Goal: Task Accomplishment & Management: Use online tool/utility

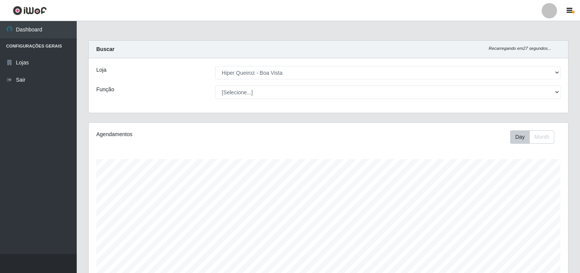
select select "514"
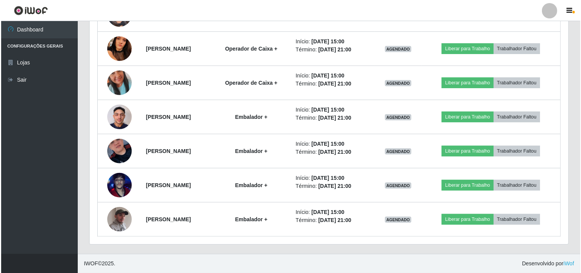
scroll to position [159, 479]
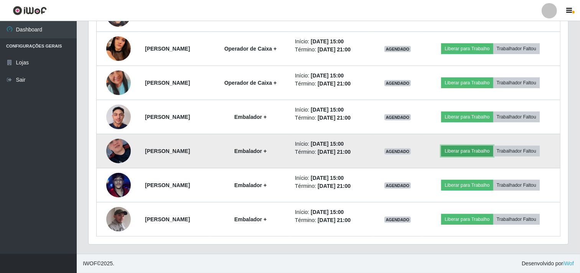
click at [461, 148] on button "Liberar para Trabalho" at bounding box center [467, 151] width 52 height 11
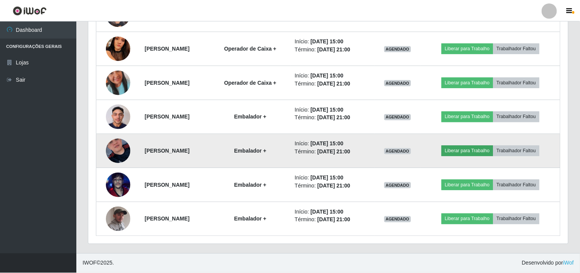
scroll to position [159, 474]
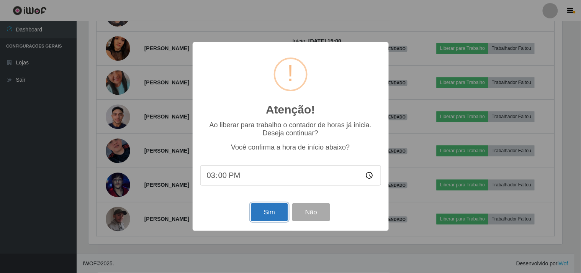
click at [270, 211] on button "Sim" at bounding box center [269, 212] width 37 height 18
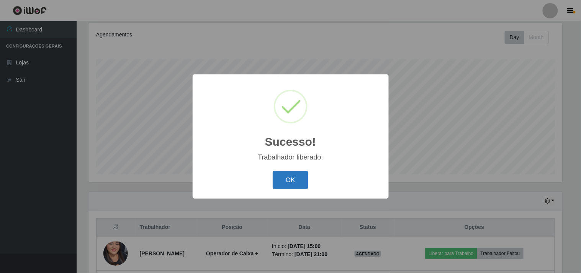
click at [293, 178] on button "OK" at bounding box center [291, 180] width 36 height 18
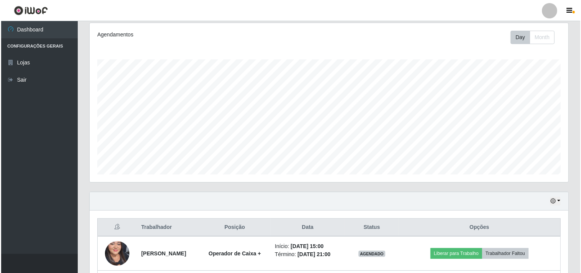
scroll to position [270, 0]
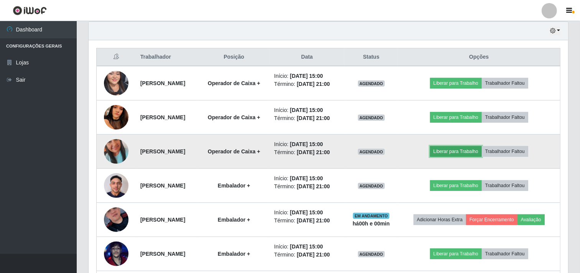
click at [470, 151] on button "Liberar para Trabalho" at bounding box center [456, 151] width 52 height 11
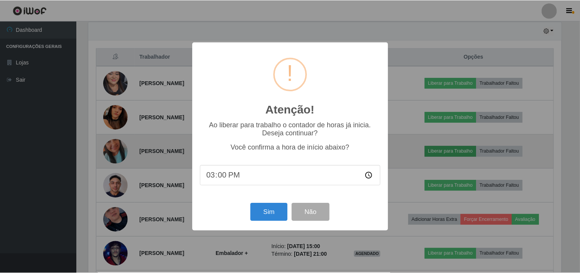
scroll to position [159, 474]
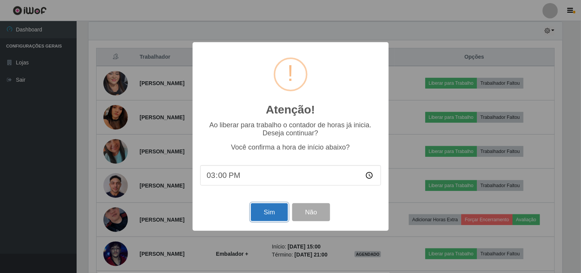
click at [265, 215] on button "Sim" at bounding box center [269, 212] width 37 height 18
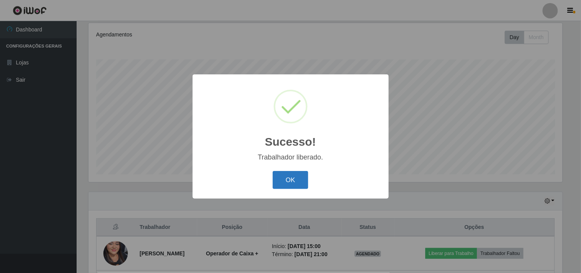
click at [292, 178] on button "OK" at bounding box center [291, 180] width 36 height 18
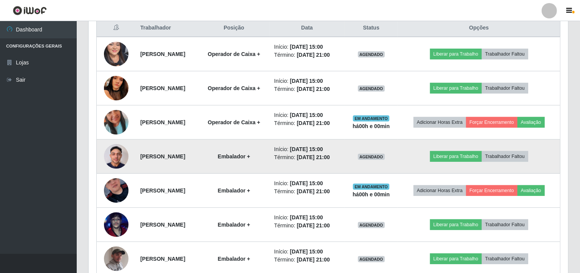
scroll to position [339, 0]
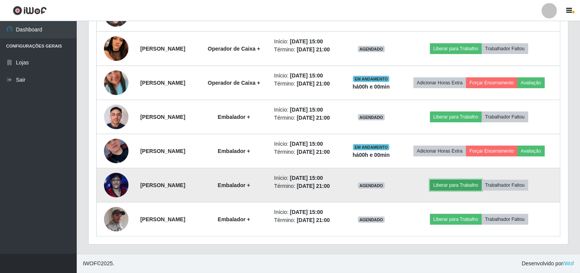
click at [457, 184] on button "Liberar para Trabalho" at bounding box center [456, 185] width 52 height 11
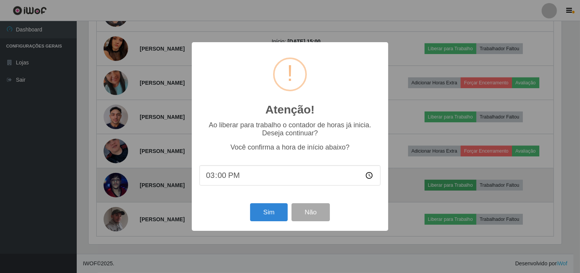
scroll to position [159, 474]
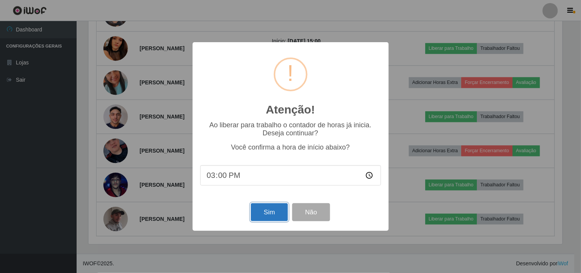
click at [274, 211] on button "Sim" at bounding box center [269, 212] width 37 height 18
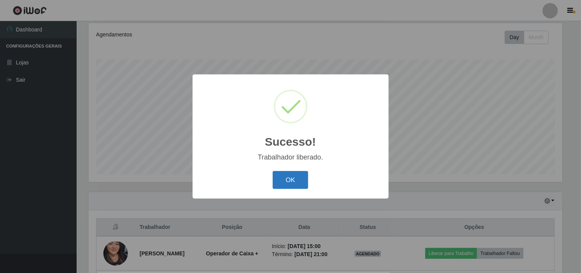
click at [296, 178] on button "OK" at bounding box center [291, 180] width 36 height 18
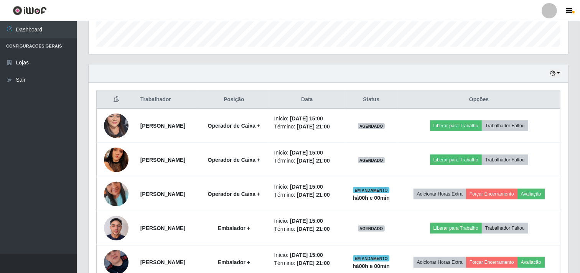
scroll to position [339, 0]
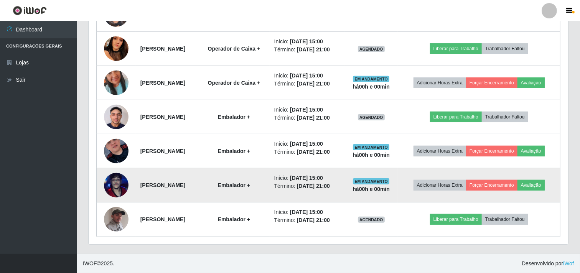
click at [112, 186] on img at bounding box center [116, 185] width 25 height 44
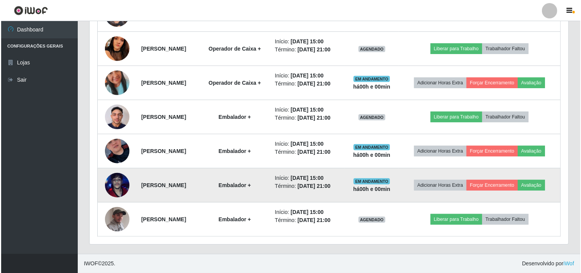
scroll to position [159, 474]
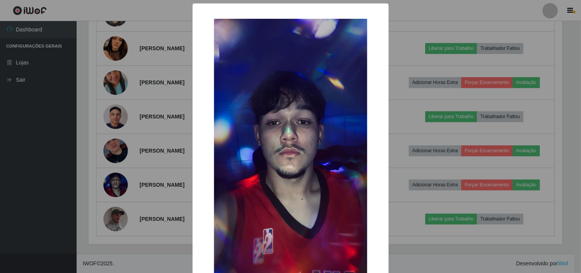
click at [231, 165] on img at bounding box center [290, 155] width 153 height 273
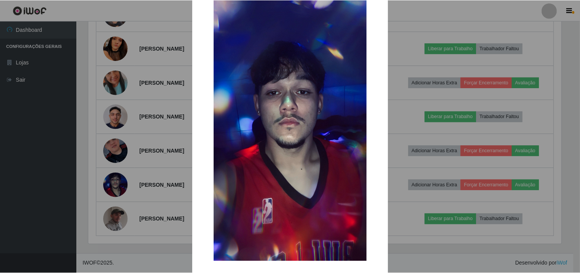
scroll to position [66, 0]
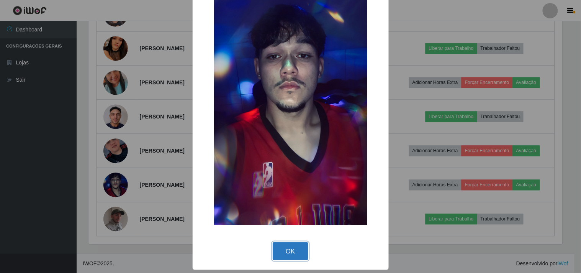
click at [281, 252] on button "OK" at bounding box center [291, 251] width 36 height 18
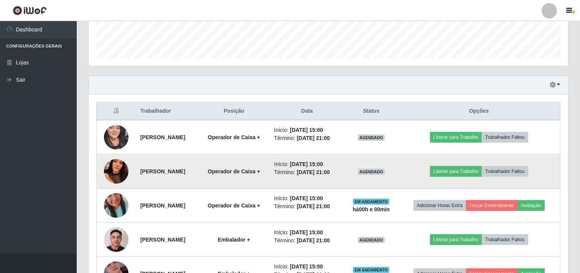
scroll to position [211, 0]
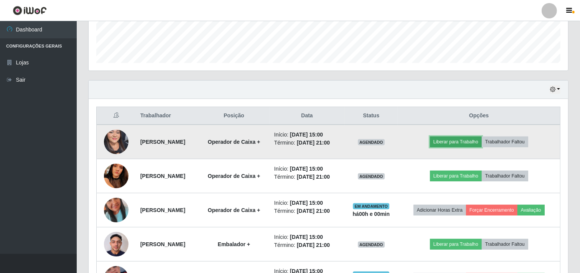
click at [463, 142] on button "Liberar para Trabalho" at bounding box center [456, 141] width 52 height 11
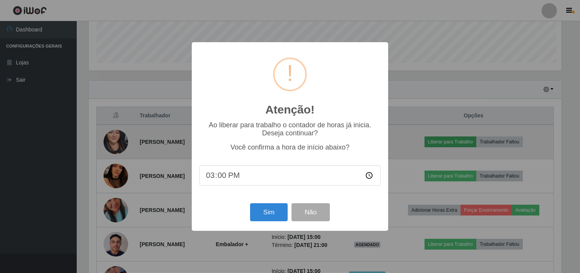
scroll to position [159, 474]
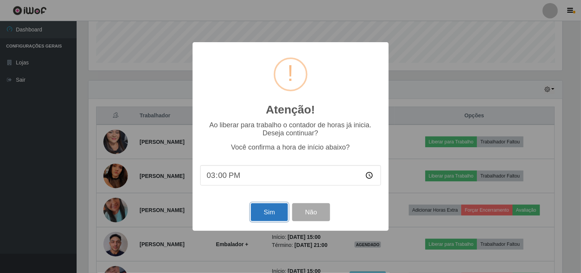
click at [273, 217] on button "Sim" at bounding box center [269, 212] width 37 height 18
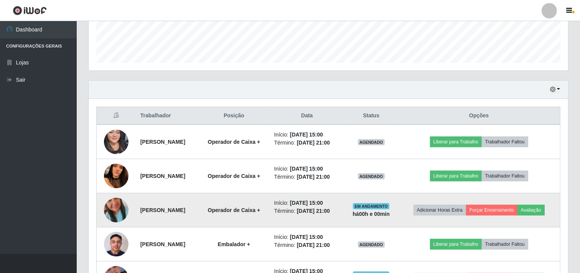
scroll to position [0, 0]
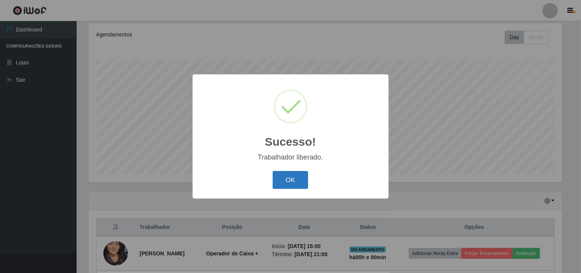
click at [294, 174] on button "OK" at bounding box center [291, 180] width 36 height 18
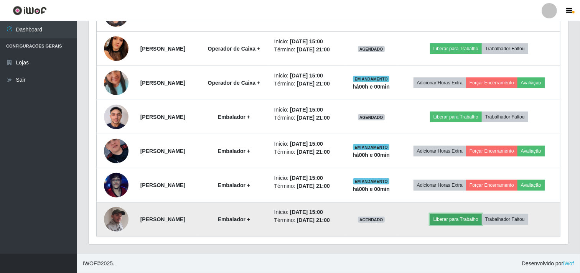
click at [455, 214] on button "Liberar para Trabalho" at bounding box center [456, 219] width 52 height 11
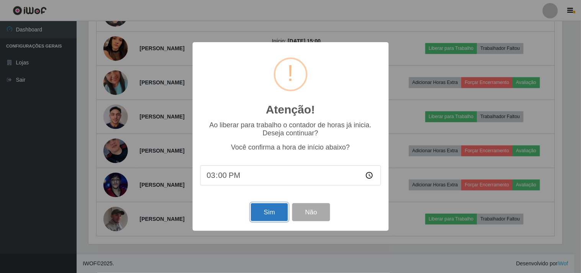
click at [266, 209] on button "Sim" at bounding box center [269, 212] width 37 height 18
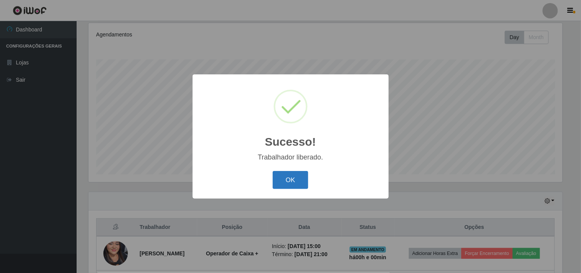
click at [289, 180] on button "OK" at bounding box center [291, 180] width 36 height 18
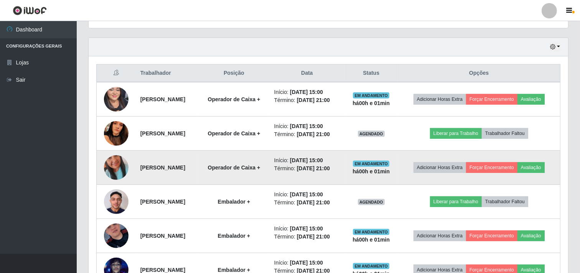
click at [105, 163] on img at bounding box center [116, 168] width 25 height 44
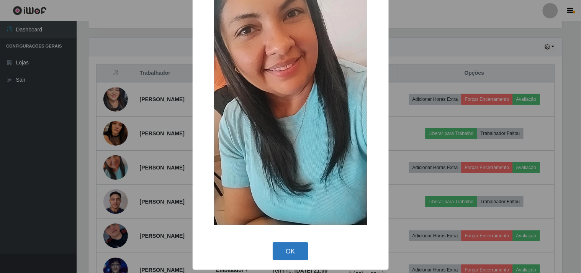
click at [281, 254] on button "OK" at bounding box center [291, 251] width 36 height 18
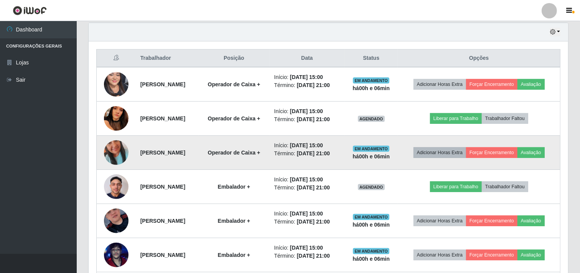
scroll to position [254, 0]
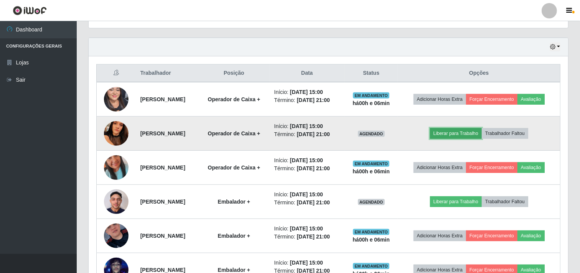
click at [459, 133] on button "Liberar para Trabalho" at bounding box center [456, 133] width 52 height 11
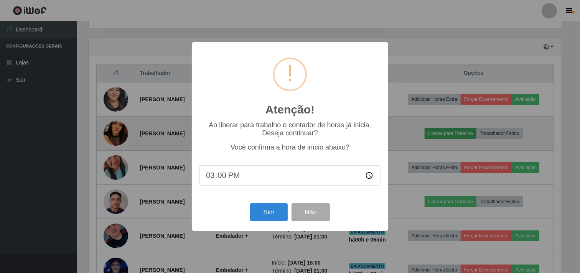
scroll to position [159, 474]
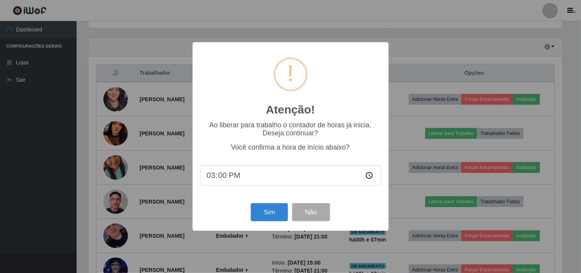
type input "15:07"
click at [263, 209] on button "Sim" at bounding box center [269, 212] width 37 height 18
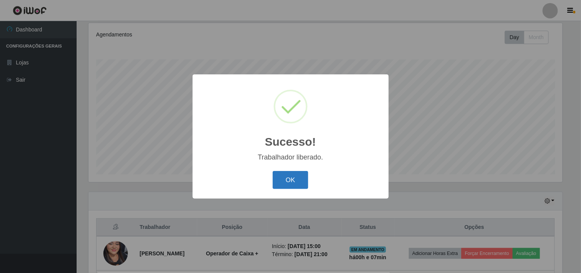
click at [301, 178] on button "OK" at bounding box center [291, 180] width 36 height 18
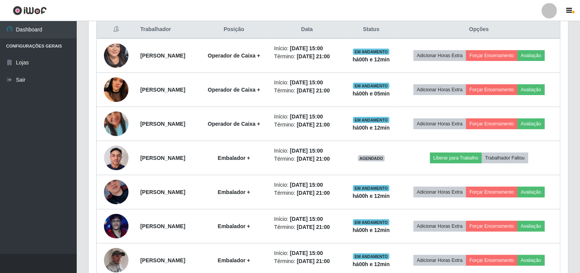
scroll to position [312, 0]
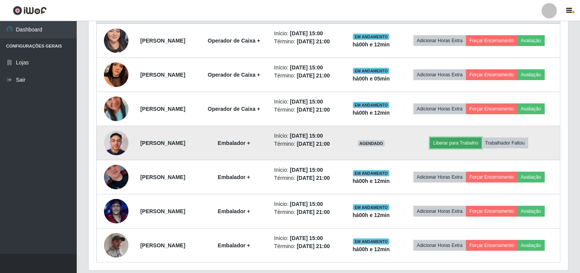
click at [465, 141] on button "Liberar para Trabalho" at bounding box center [456, 143] width 52 height 11
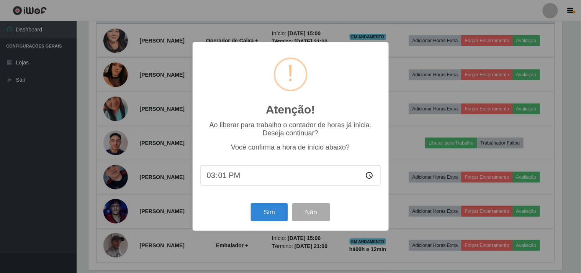
type input "15:12"
click at [267, 206] on button "Sim" at bounding box center [269, 212] width 37 height 18
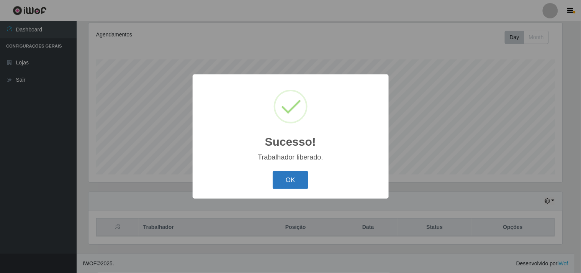
click at [296, 179] on button "OK" at bounding box center [291, 180] width 36 height 18
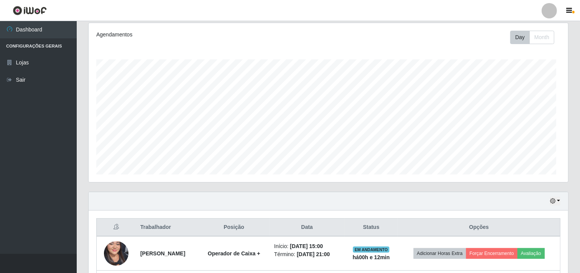
scroll to position [159, 479]
